Goal: Book appointment/travel/reservation

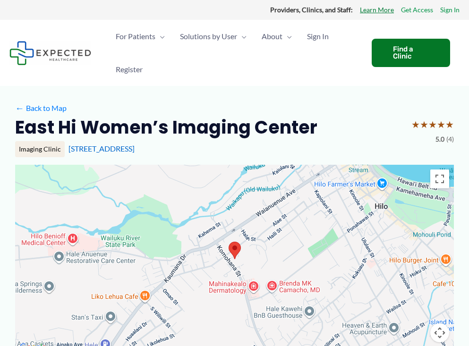
click at [375, 10] on link "Learn More" at bounding box center [377, 10] width 34 height 12
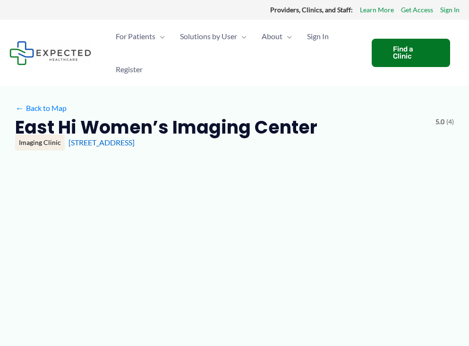
type input "**********"
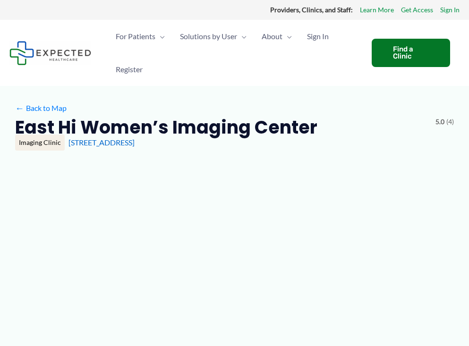
type input "**********"
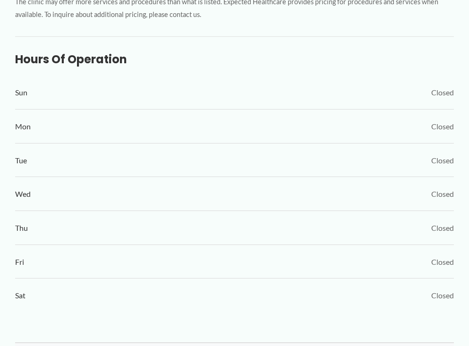
scroll to position [519, 0]
